Goal: Navigation & Orientation: Find specific page/section

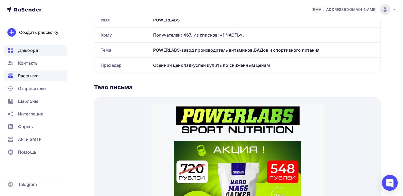
scroll to position [377, 0]
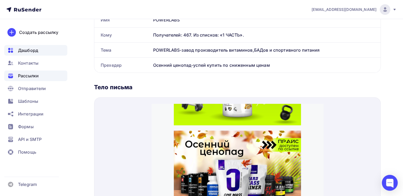
click at [33, 49] on span "Дашборд" at bounding box center [28, 50] width 20 height 6
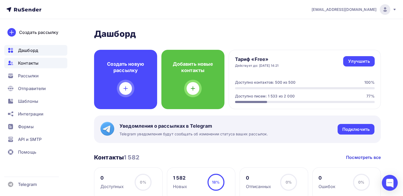
click at [32, 62] on span "Контакты" at bounding box center [28, 63] width 20 height 6
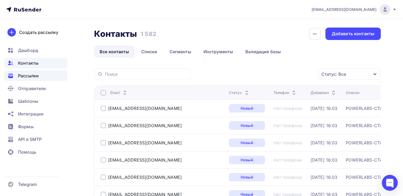
click at [33, 76] on span "Рассылки" at bounding box center [28, 76] width 21 height 6
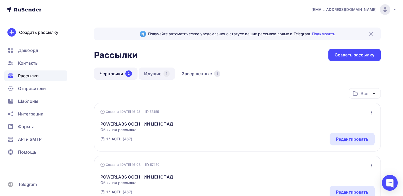
click at [167, 74] on div "1" at bounding box center [166, 73] width 6 height 6
